Goal: Complete application form: Complete application form

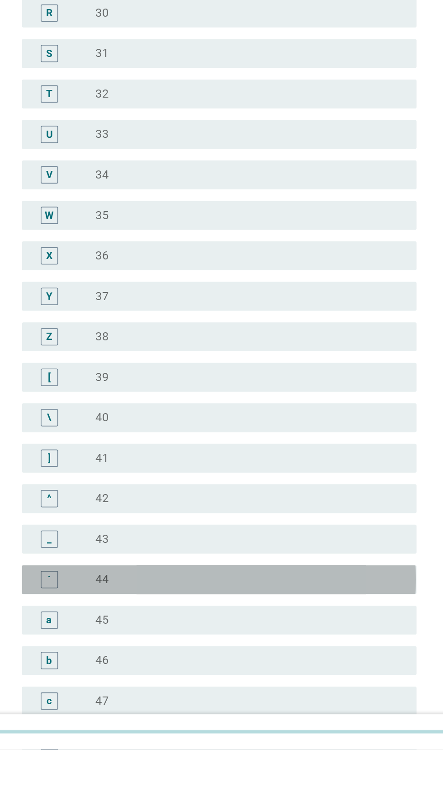
scroll to position [221, 0]
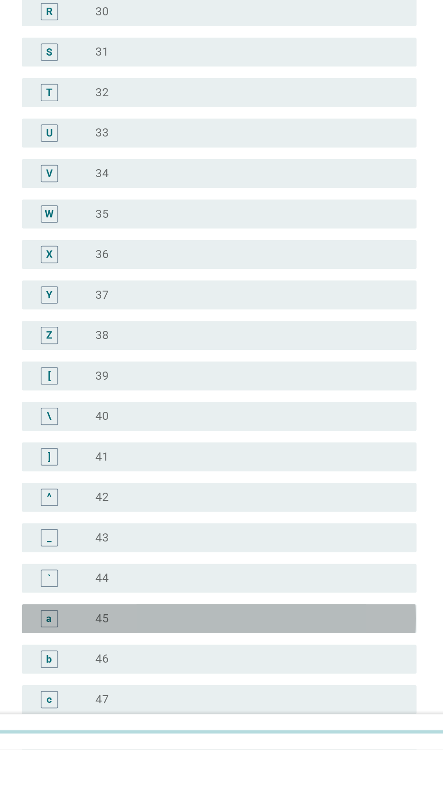
click at [246, 714] on div "radio_button_unchecked 45" at bounding box center [240, 709] width 186 height 9
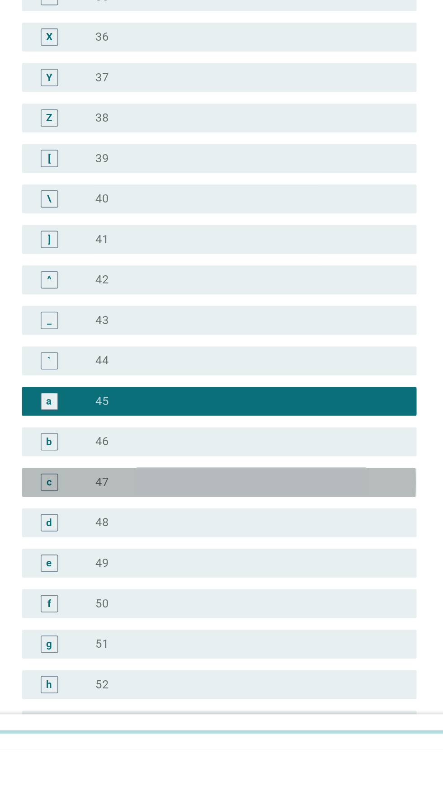
scroll to position [574, 0]
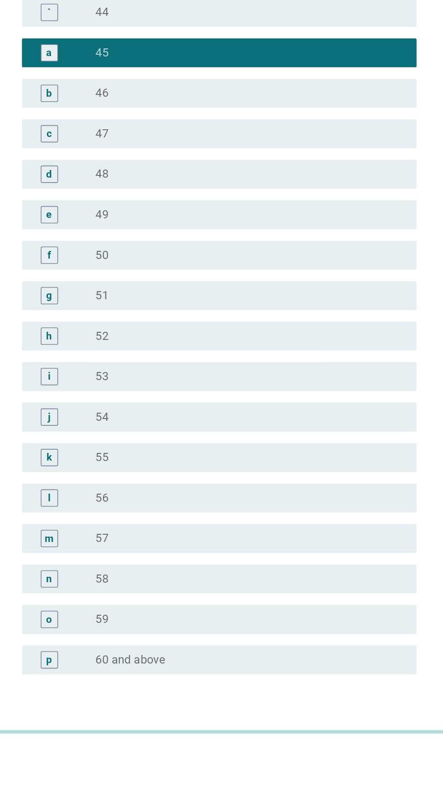
click at [329, 788] on div "Next" at bounding box center [324, 787] width 25 height 11
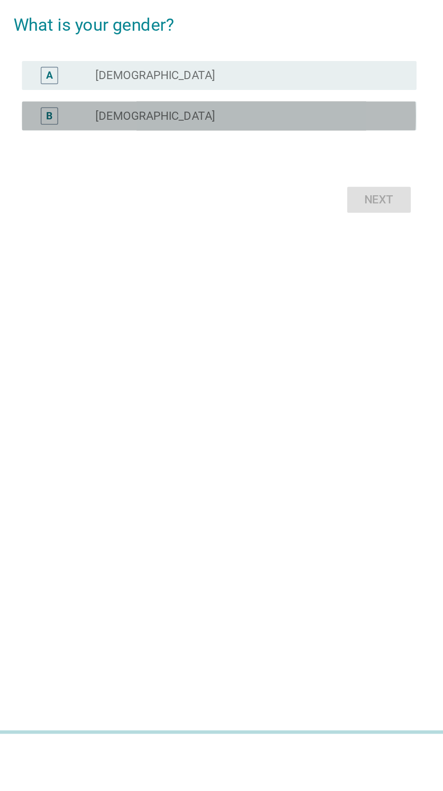
click at [283, 399] on div "radio_button_unchecked [DEMOGRAPHIC_DATA]" at bounding box center [240, 394] width 186 height 9
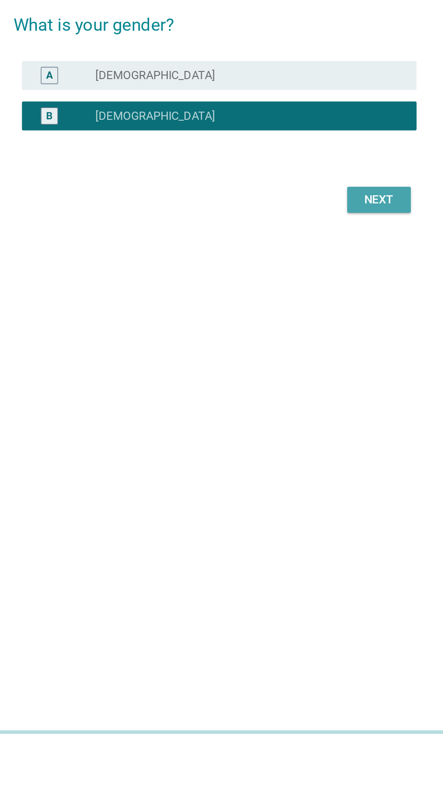
click at [337, 455] on button "Next" at bounding box center [324, 447] width 40 height 16
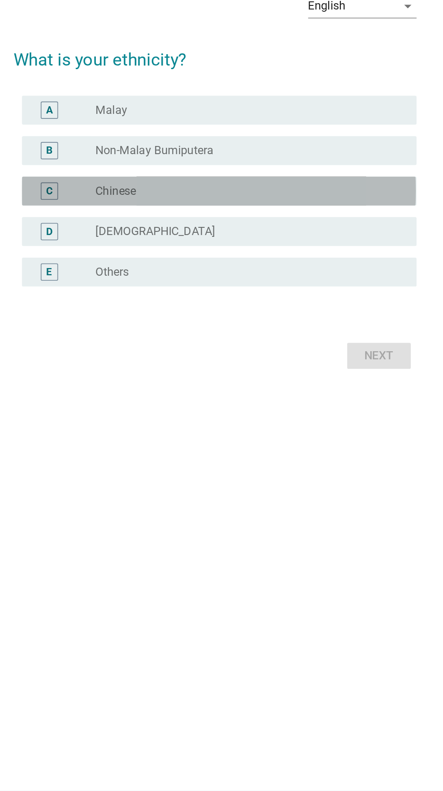
click at [271, 408] on div "radio_button_unchecked Chinese" at bounding box center [240, 403] width 186 height 9
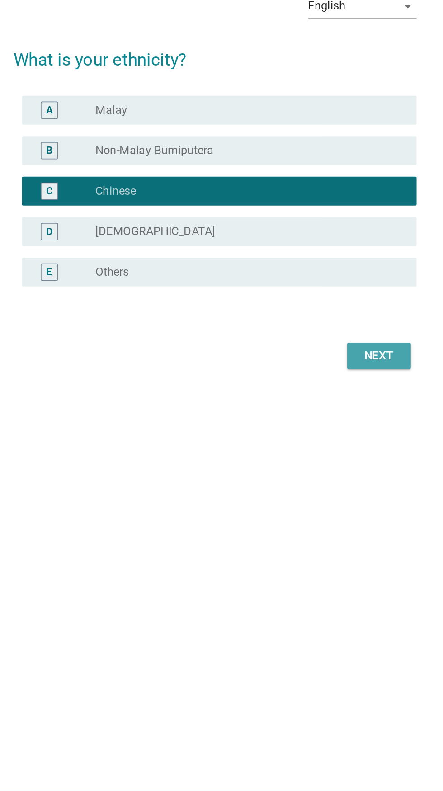
click at [336, 512] on div "Next" at bounding box center [324, 506] width 25 height 11
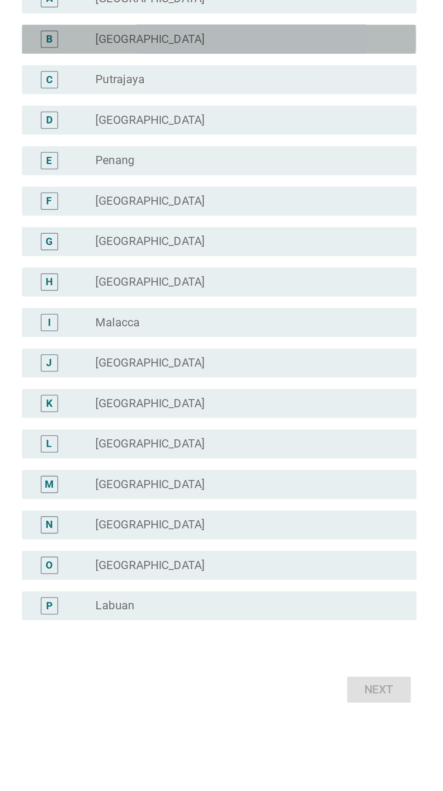
click at [222, 244] on div "radio_button_unchecked [GEOGRAPHIC_DATA]" at bounding box center [240, 239] width 186 height 9
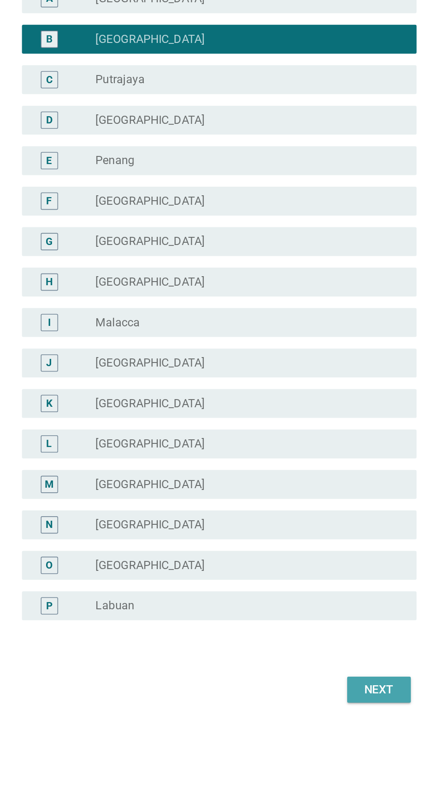
click at [334, 652] on div "Next" at bounding box center [324, 646] width 25 height 11
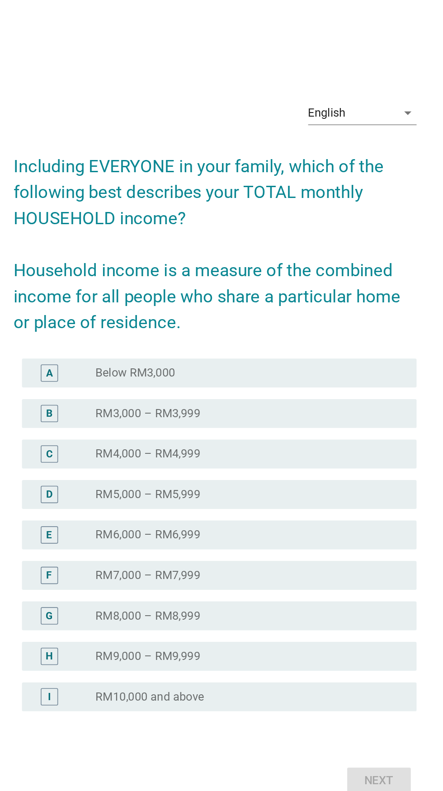
scroll to position [89, 0]
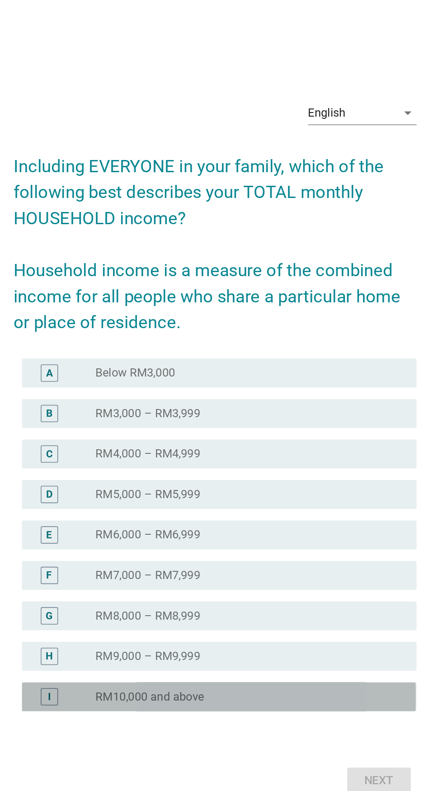
click at [213, 527] on label "RM10,000 and above" at bounding box center [181, 531] width 68 height 9
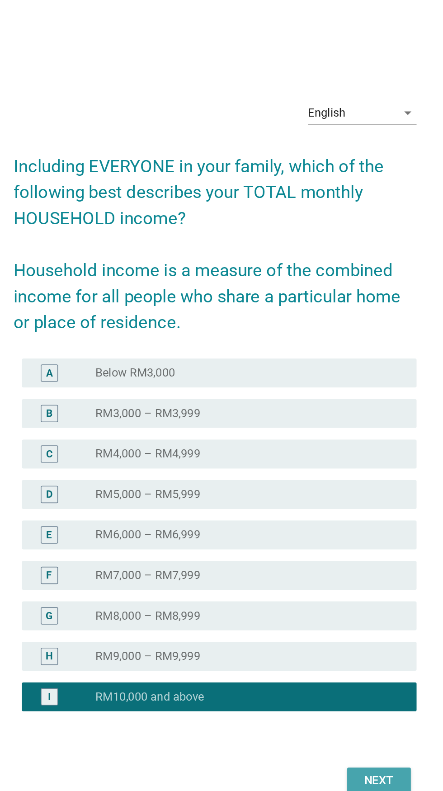
click at [329, 576] on button "Next" at bounding box center [324, 584] width 40 height 16
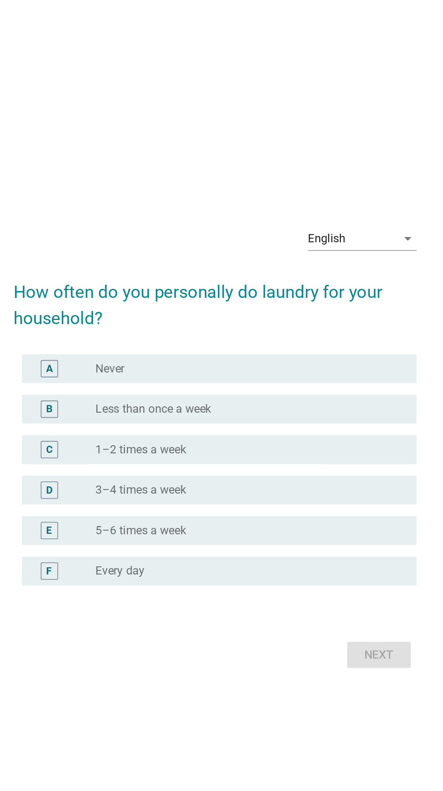
scroll to position [79, 0]
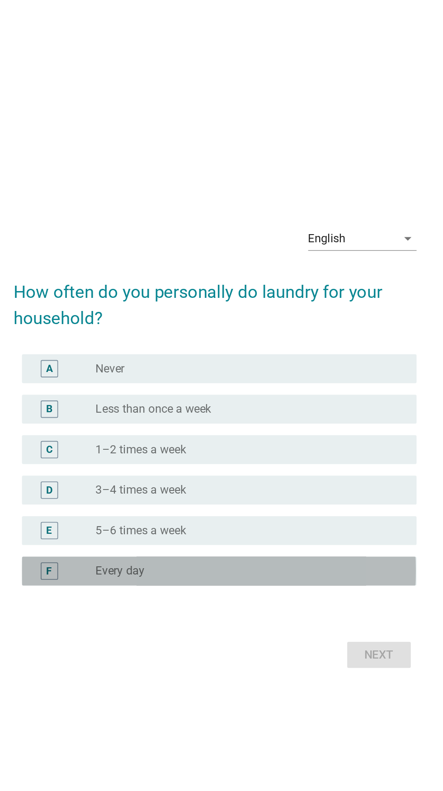
click at [250, 449] on div "radio_button_unchecked Every day" at bounding box center [240, 453] width 186 height 9
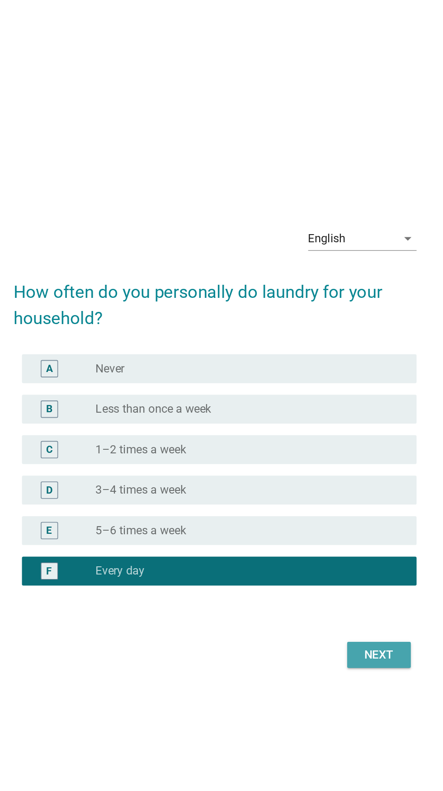
click at [328, 497] on button "Next" at bounding box center [324, 505] width 40 height 16
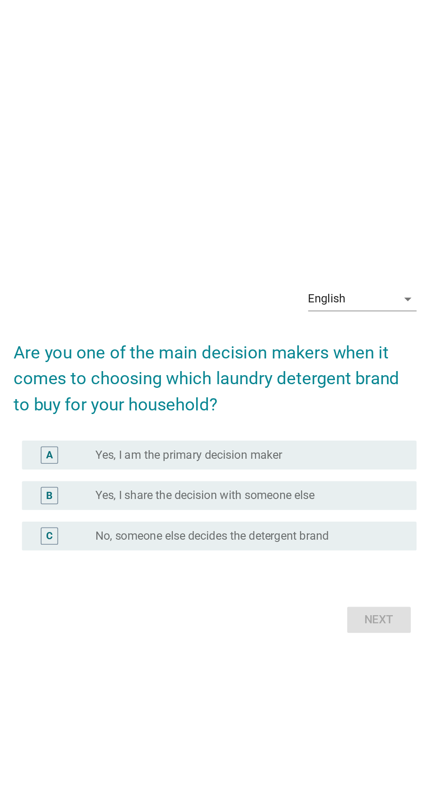
click at [284, 402] on label "Yes, I share the decision with someone else" at bounding box center [215, 397] width 137 height 9
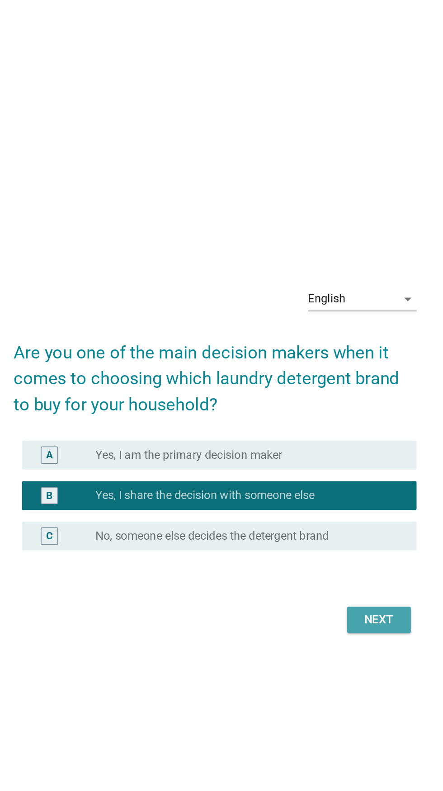
click at [329, 484] on button "Next" at bounding box center [324, 476] width 40 height 16
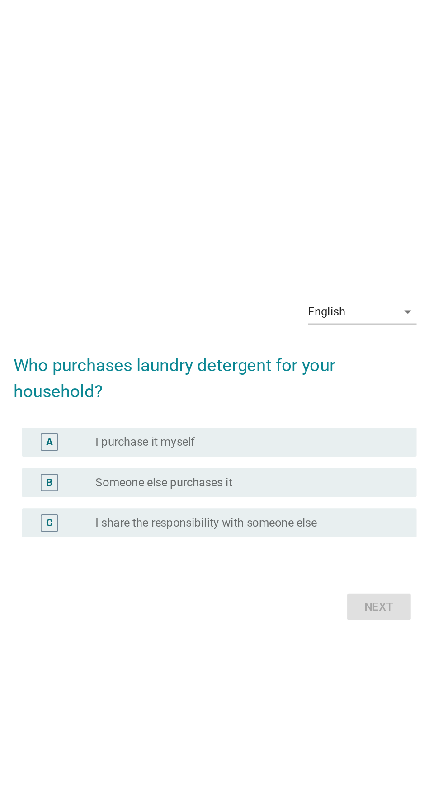
scroll to position [8, 0]
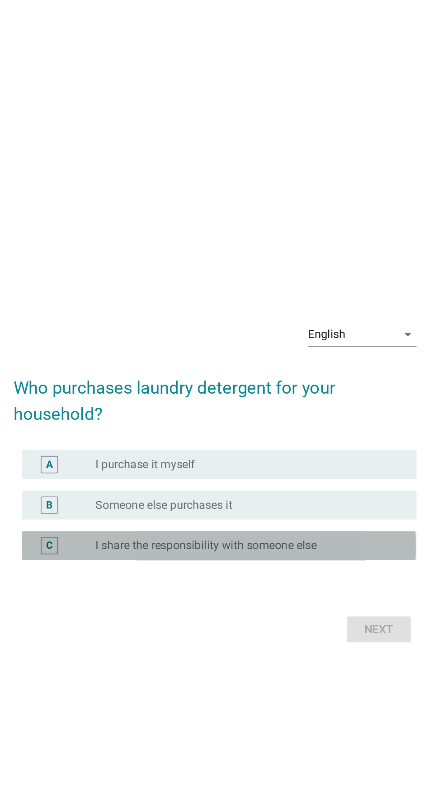
click at [285, 434] on label "I share the responsibility with someone else" at bounding box center [216, 429] width 138 height 9
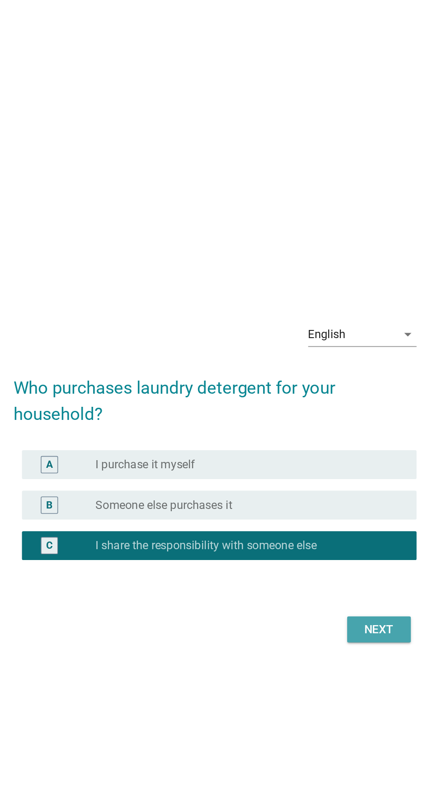
click at [331, 487] on div "Next" at bounding box center [324, 481] width 25 height 11
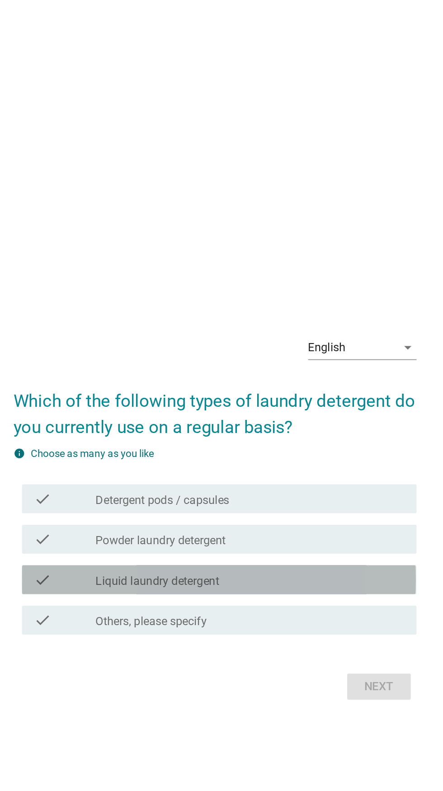
click at [269, 442] on div "check_box_outline_blank Liquid laundry detergent" at bounding box center [244, 436] width 194 height 11
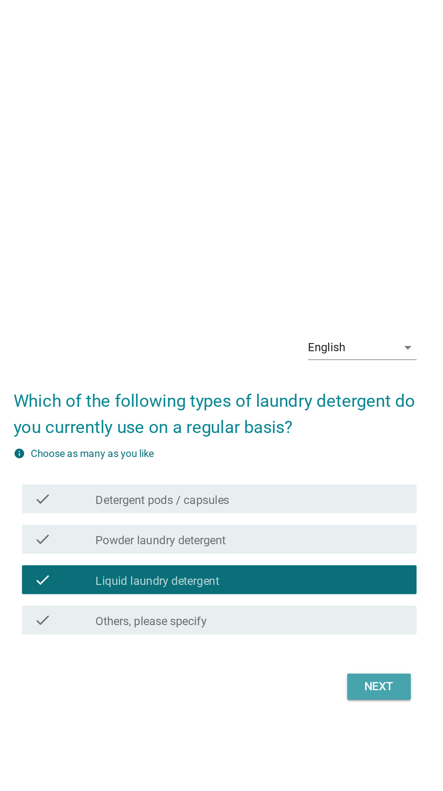
click at [320, 509] on div "Next" at bounding box center [324, 503] width 25 height 11
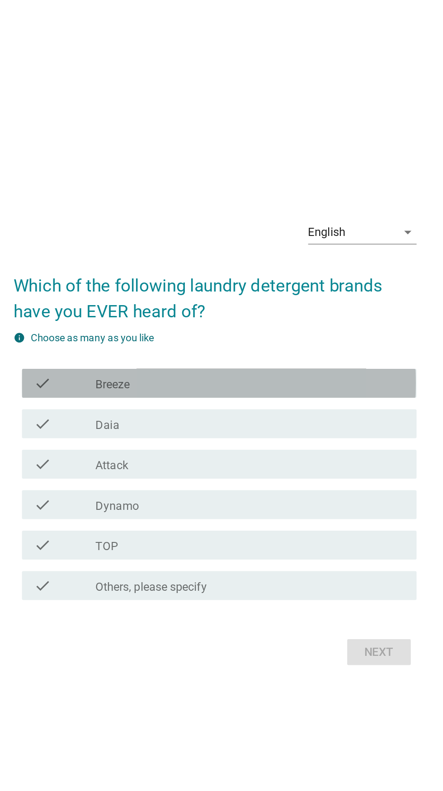
click at [295, 366] on div "check_box_outline_blank Breeze" at bounding box center [244, 360] width 194 height 11
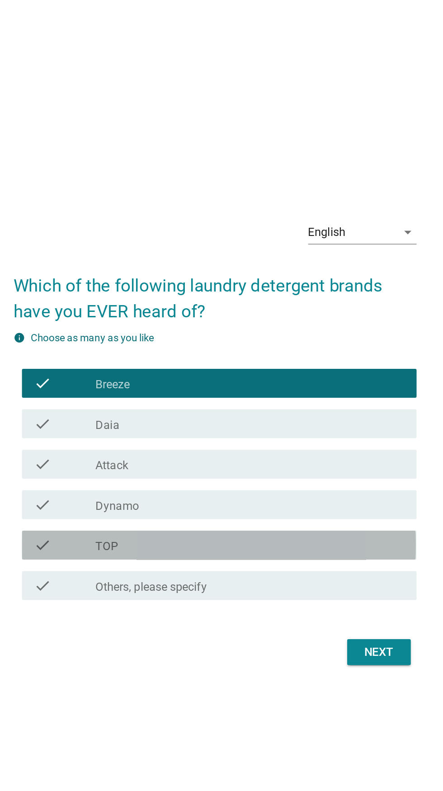
click at [267, 468] on div "check_box_outline_blank TOP" at bounding box center [244, 462] width 194 height 11
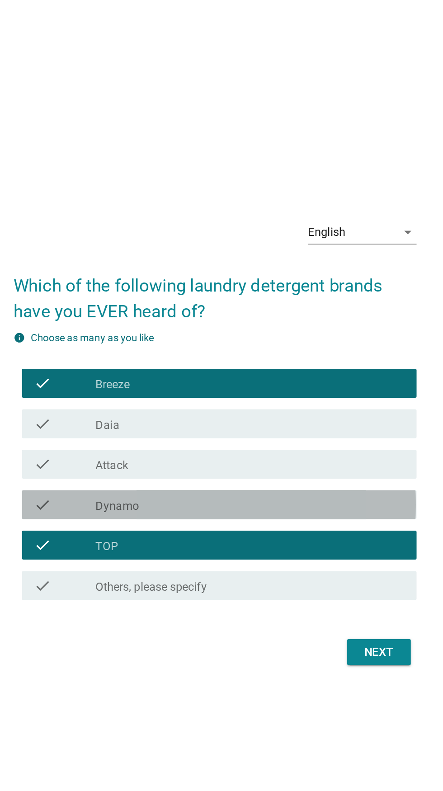
click at [283, 442] on div "check_box_outline_blank Dynamo" at bounding box center [244, 436] width 194 height 11
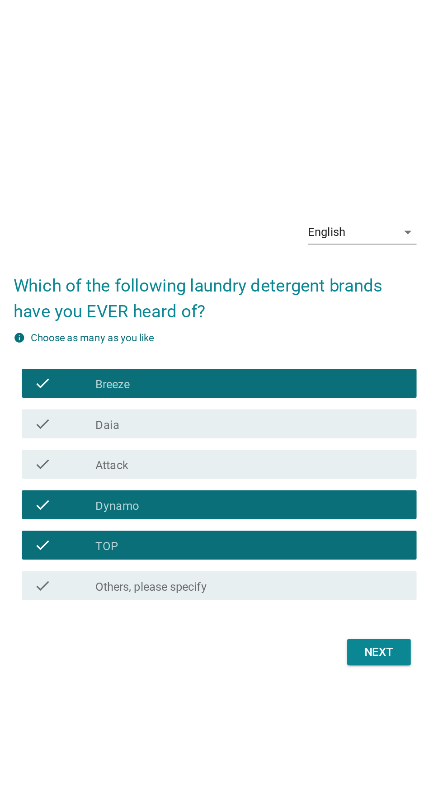
click at [324, 534] on div "Next" at bounding box center [324, 529] width 25 height 11
